Goal: Register for event/course

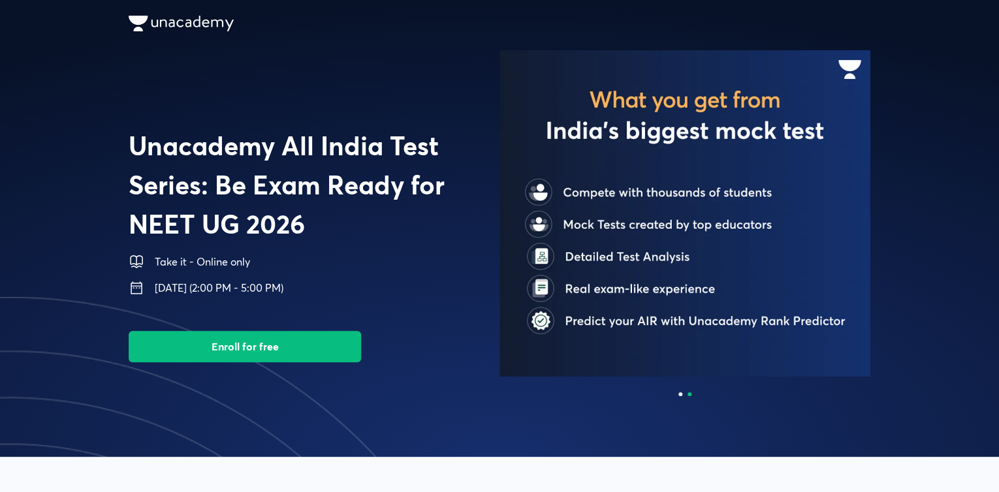
click at [306, 355] on button "Enroll for free" at bounding box center [245, 346] width 232 height 31
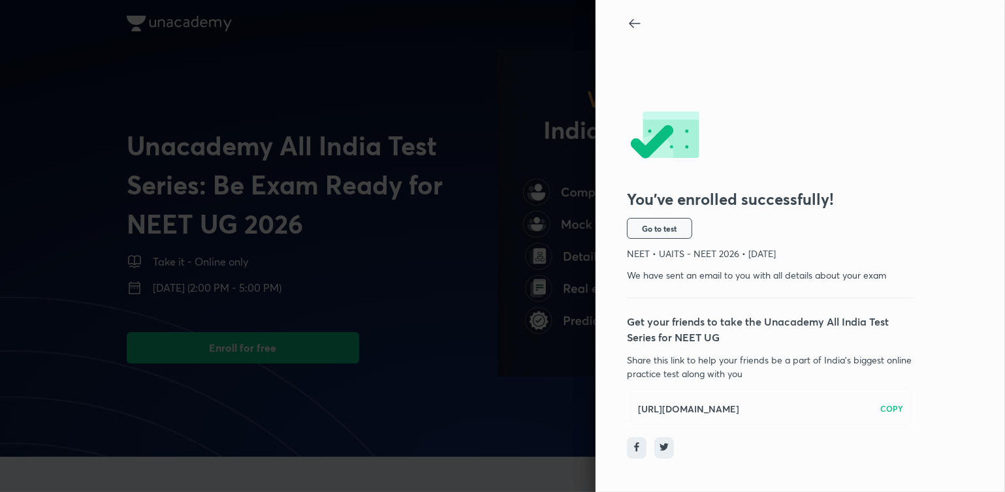
click at [679, 231] on button "Go to test" at bounding box center [659, 228] width 65 height 21
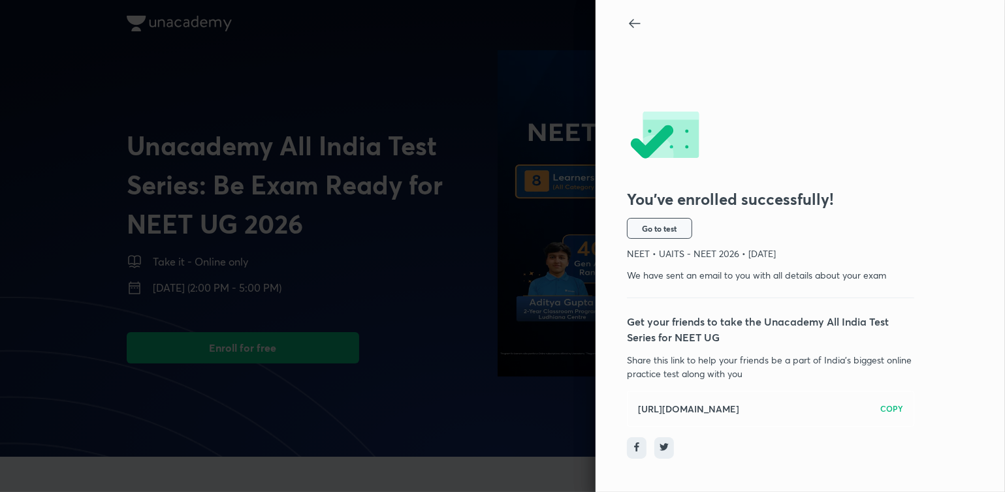
click at [667, 229] on span "Go to test" at bounding box center [659, 228] width 35 height 10
click at [253, 97] on div at bounding box center [502, 246] width 1005 height 492
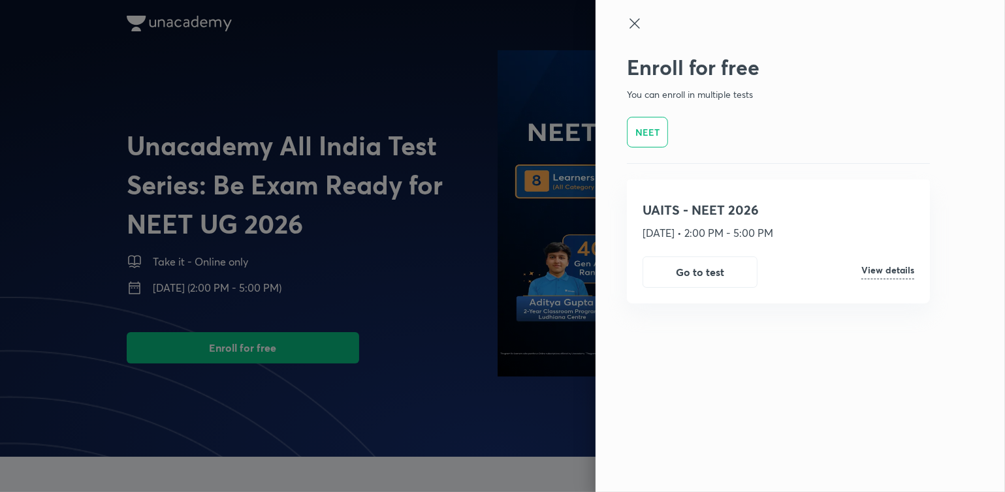
click at [638, 23] on icon at bounding box center [635, 24] width 16 height 16
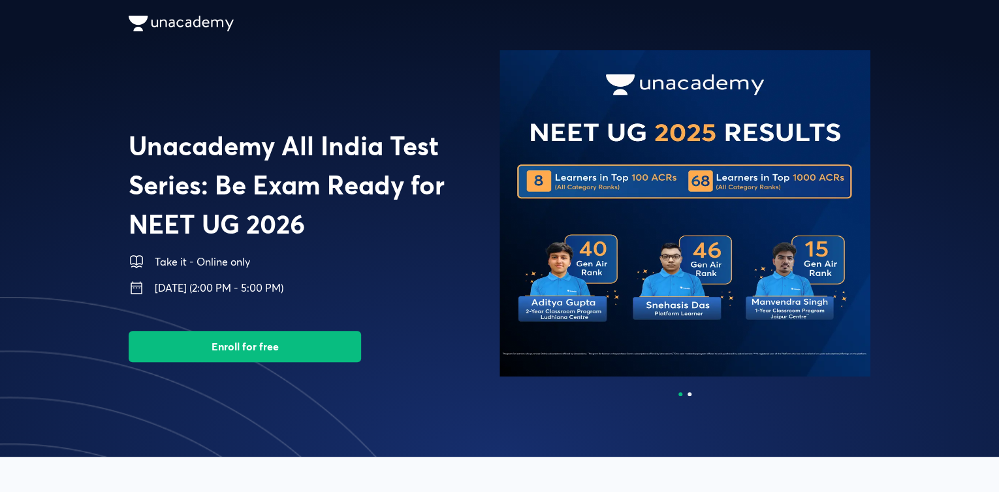
click at [342, 339] on button "Enroll for free" at bounding box center [245, 346] width 232 height 31
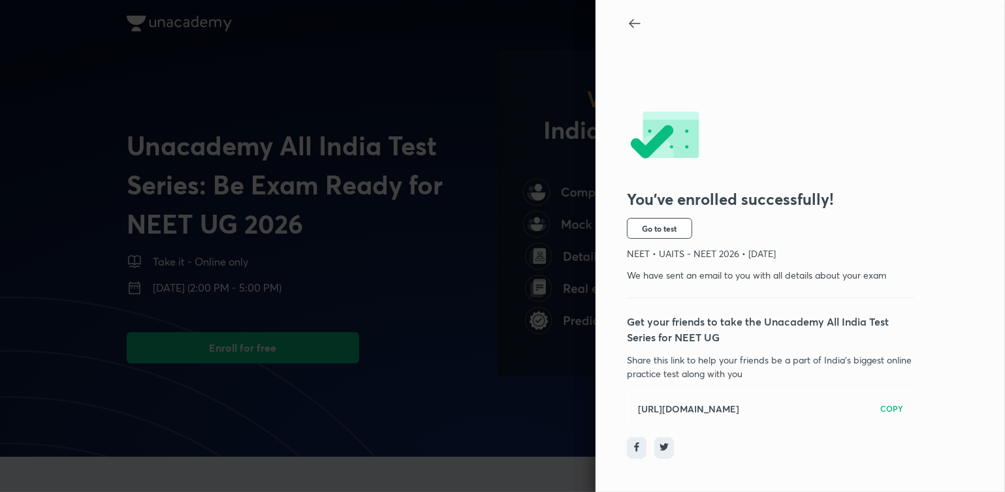
click at [883, 413] on h6 "COPY" at bounding box center [891, 409] width 23 height 12
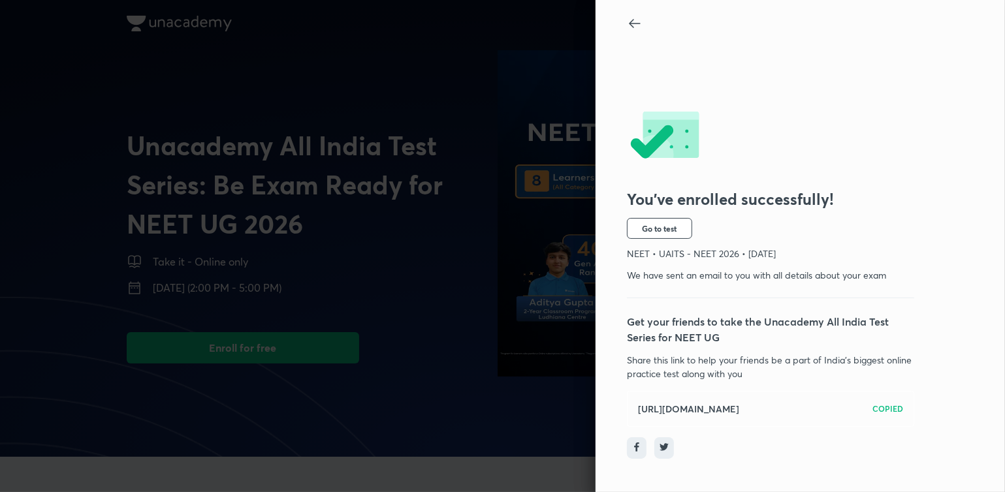
click at [632, 24] on icon at bounding box center [634, 23] width 11 height 9
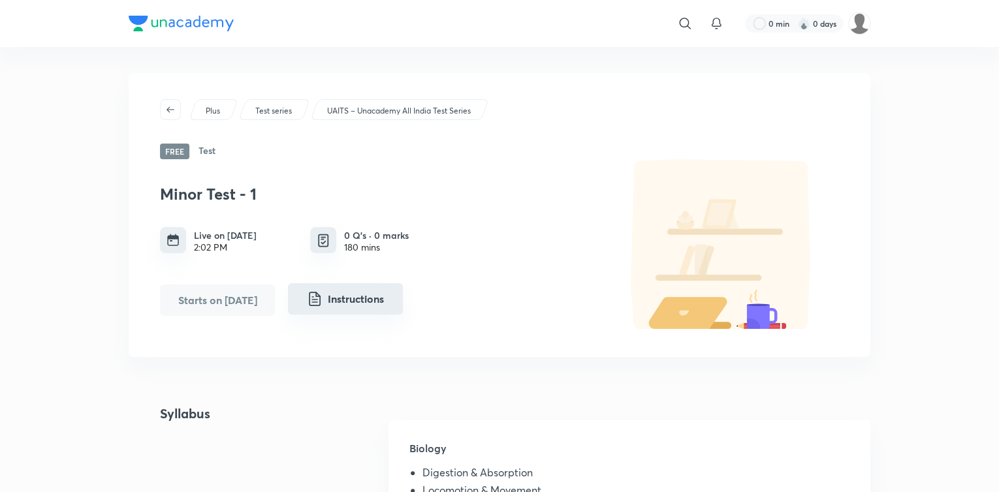
click at [353, 290] on button "Instructions" at bounding box center [345, 298] width 115 height 31
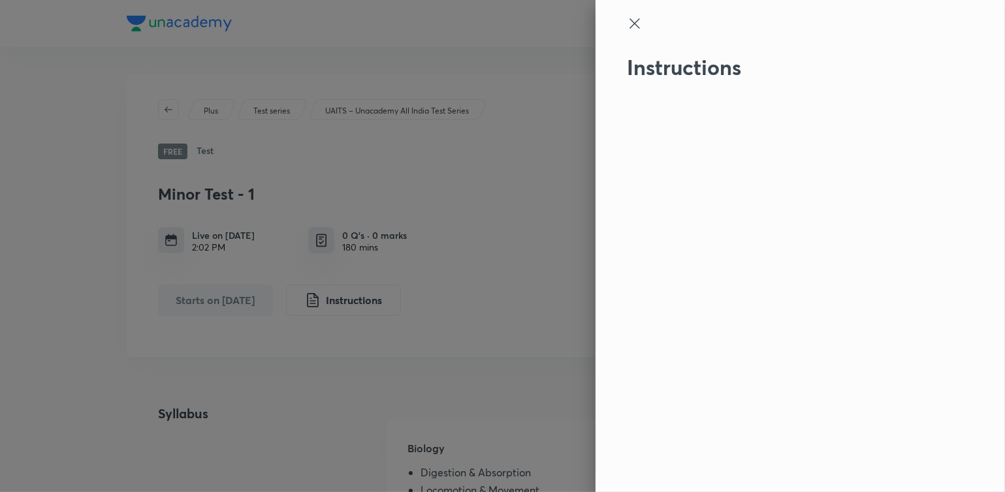
click at [640, 20] on icon at bounding box center [635, 24] width 16 height 16
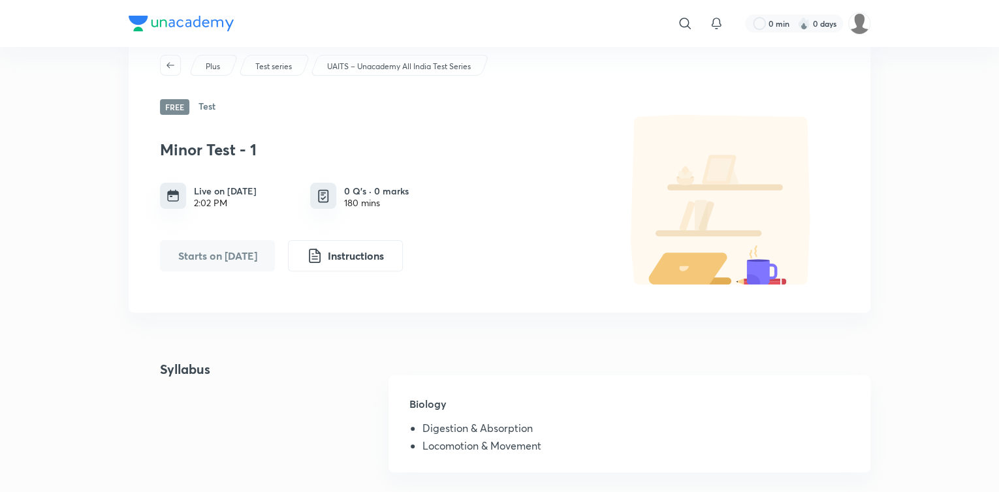
scroll to position [65, 0]
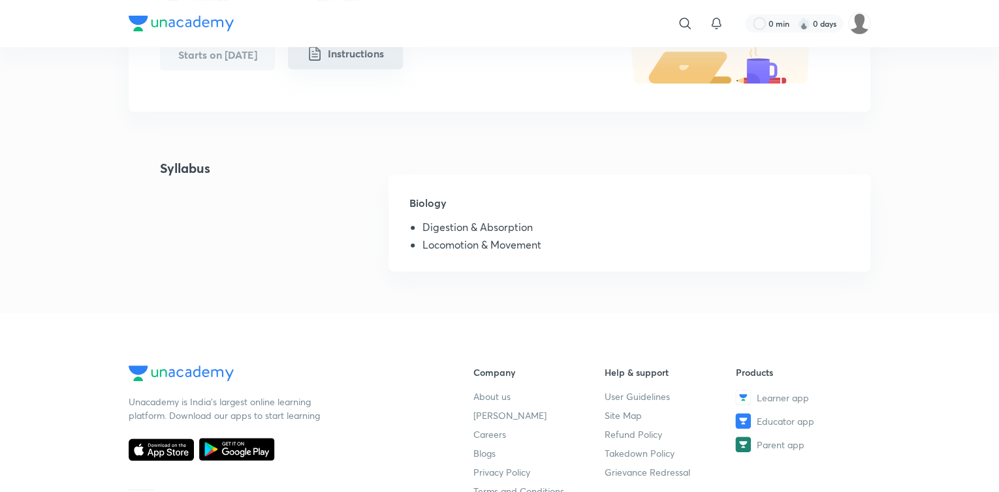
scroll to position [253, 0]
